Goal: Navigation & Orientation: Find specific page/section

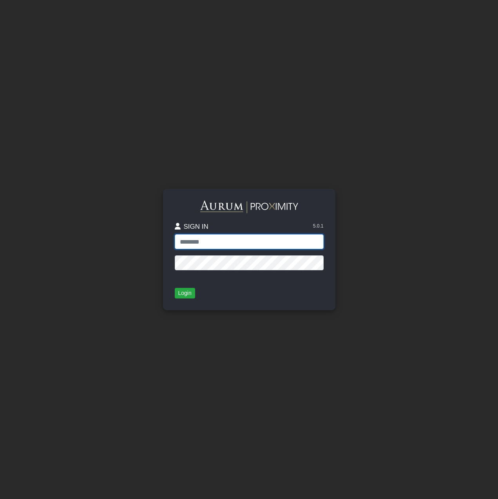
type input "**********"
click at [189, 292] on button "Login" at bounding box center [185, 293] width 20 height 11
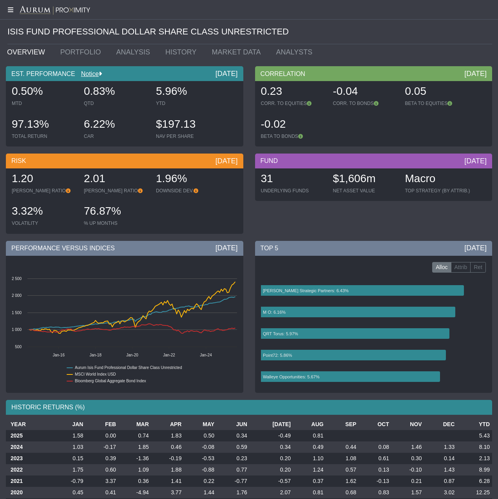
click at [11, 9] on icon at bounding box center [10, 10] width 20 height 6
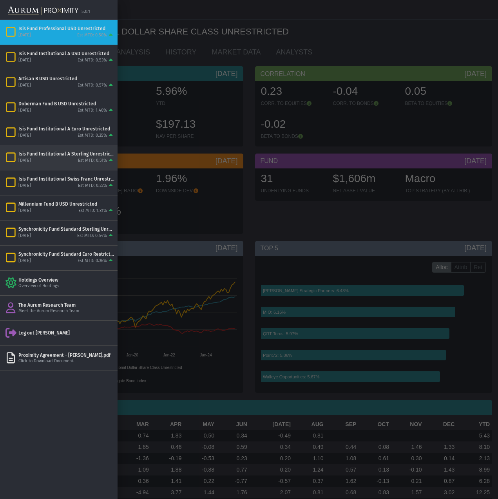
click at [74, 153] on div "Isis Fund Institutional A Sterling Unrestricted" at bounding box center [66, 154] width 96 height 6
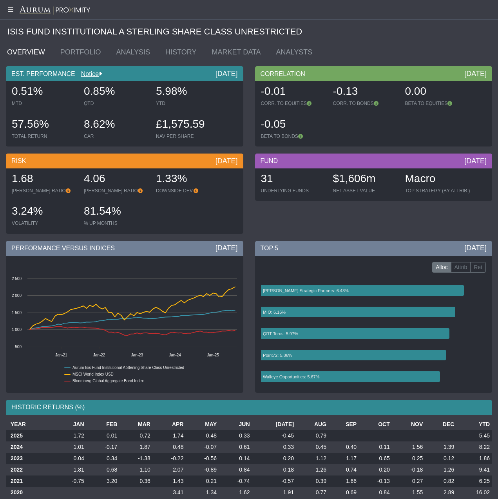
click at [9, 11] on icon at bounding box center [10, 10] width 20 height 6
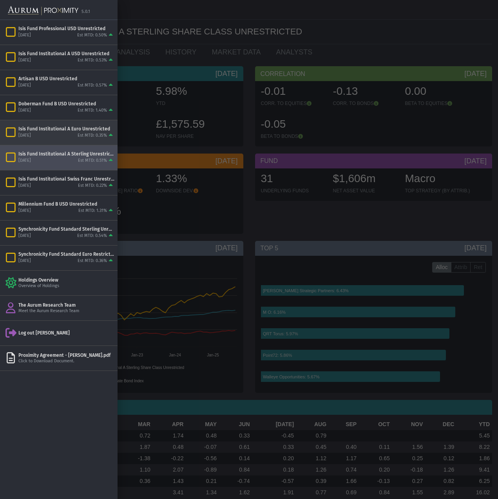
click at [31, 134] on div "[DATE]" at bounding box center [24, 136] width 13 height 6
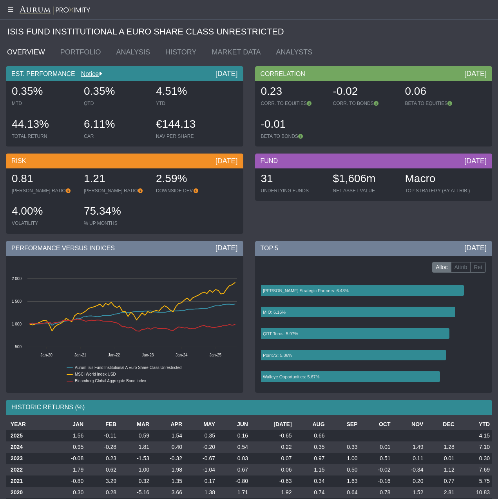
click at [10, 8] on icon at bounding box center [10, 10] width 20 height 6
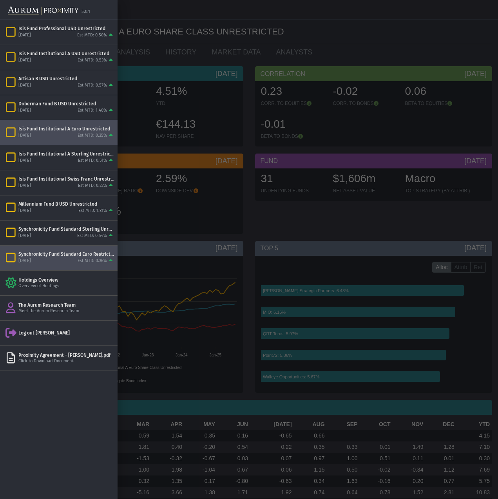
click at [56, 257] on div "Synchronicity Fund Standard Euro Restricted" at bounding box center [66, 254] width 96 height 6
